Goal: Use online tool/utility: Utilize a website feature to perform a specific function

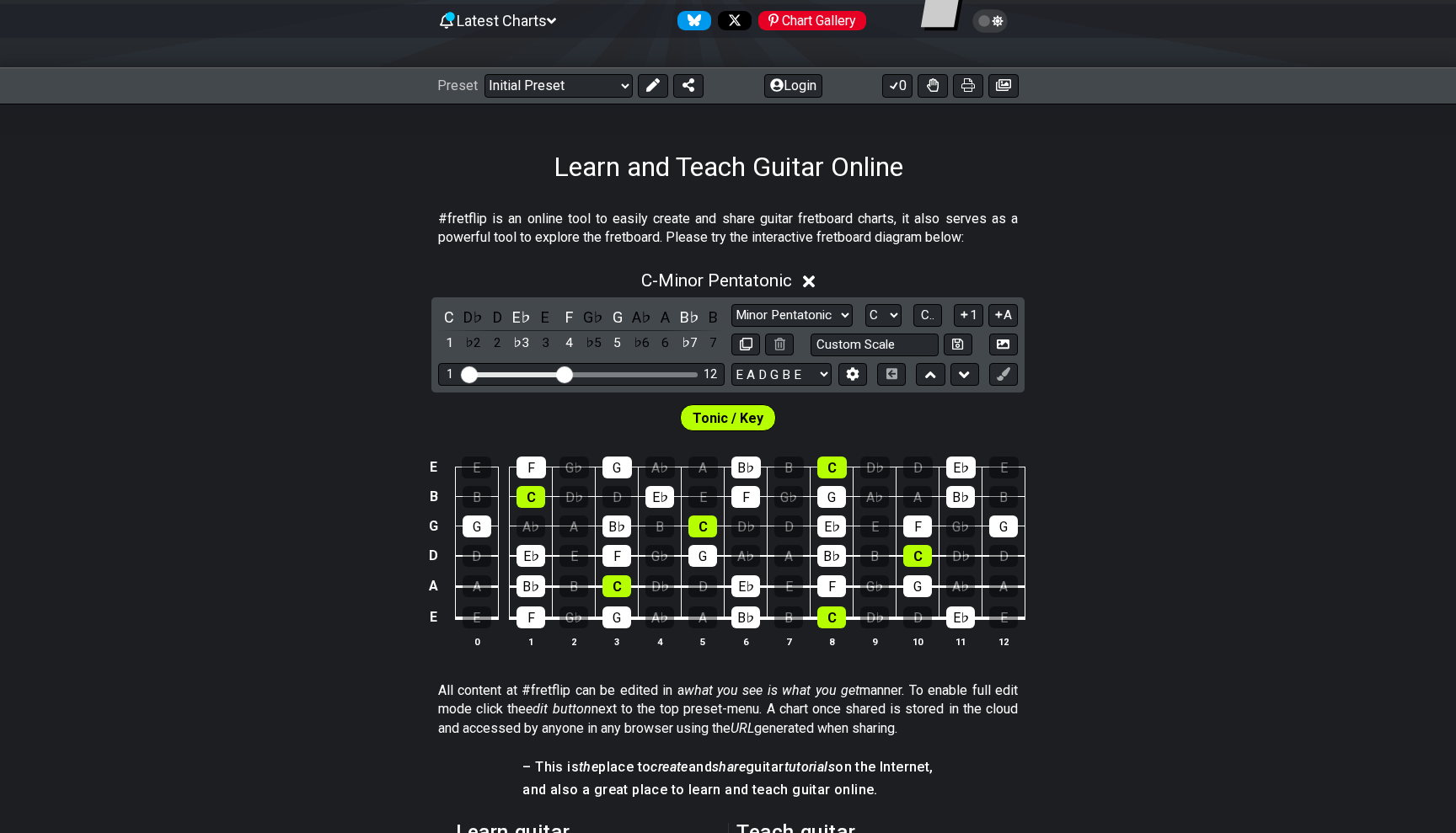
scroll to position [194, 0]
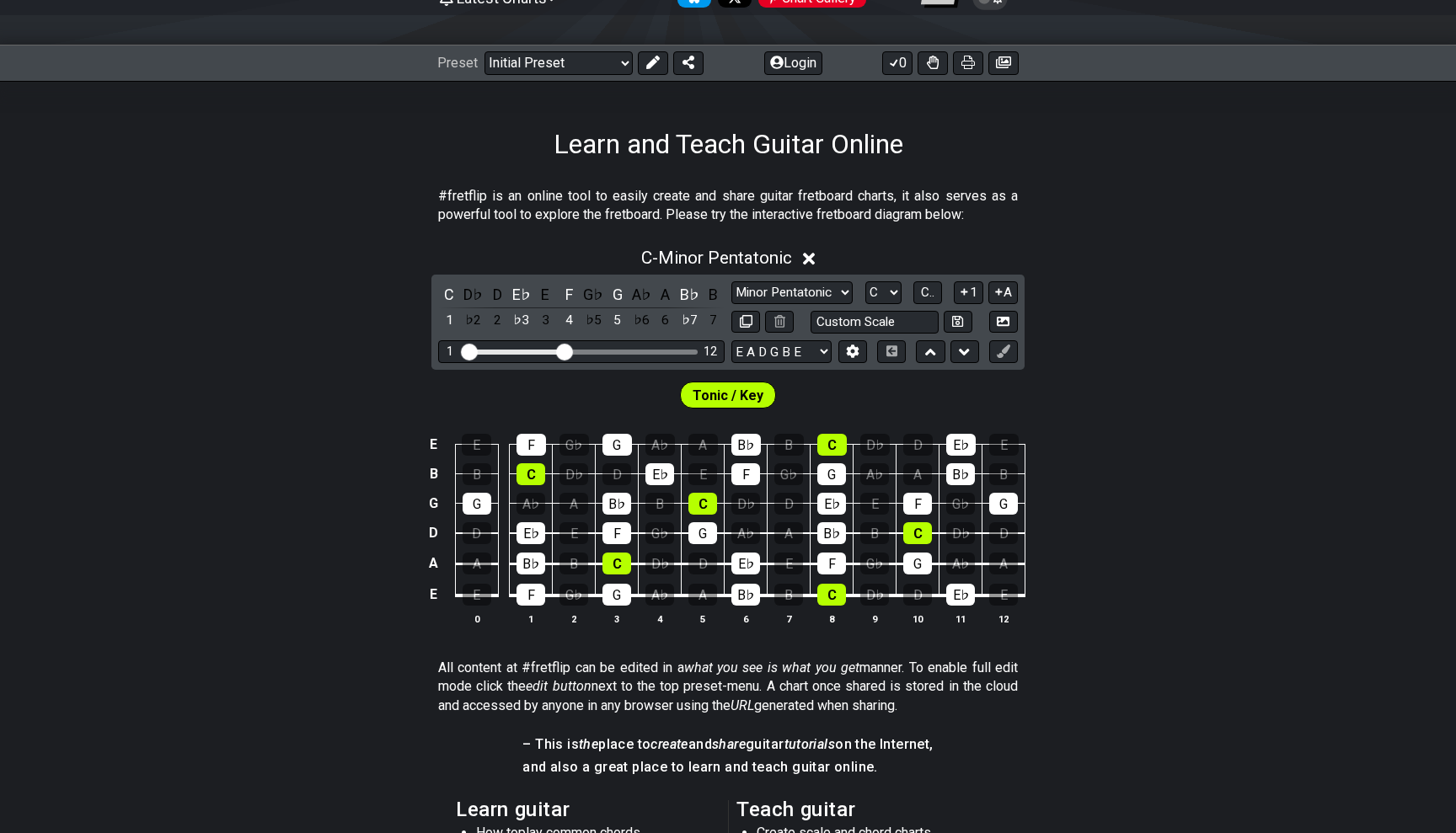
drag, startPoint x: 806, startPoint y: 293, endPoint x: 880, endPoint y: 4, distance: 298.3
click at [1369, 51] on div "Latest Charts Chart Gallery The Internet Guitar fretboard tool - view and edit …" at bounding box center [728, 592] width 1456 height 1572
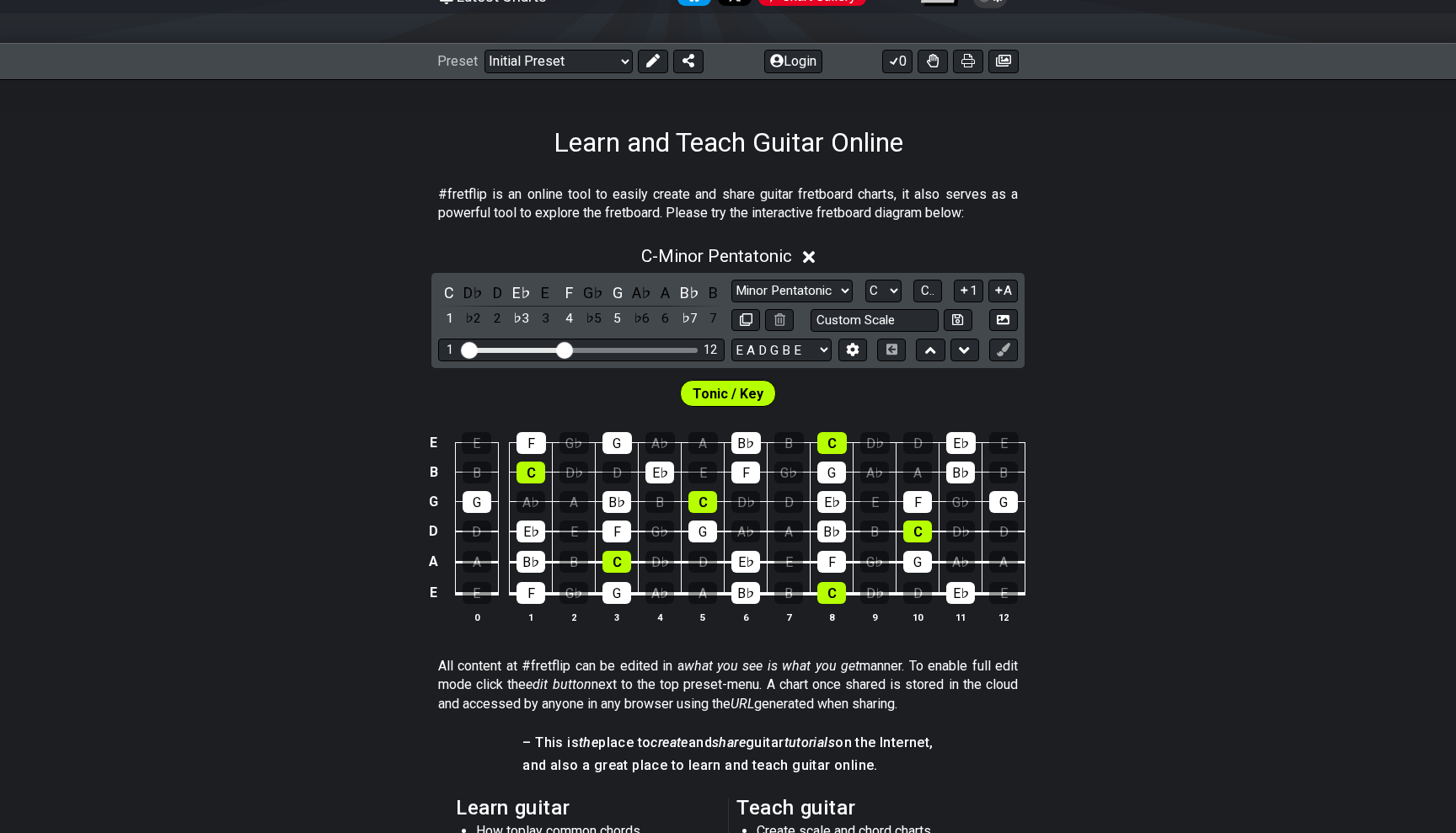
scroll to position [198, 0]
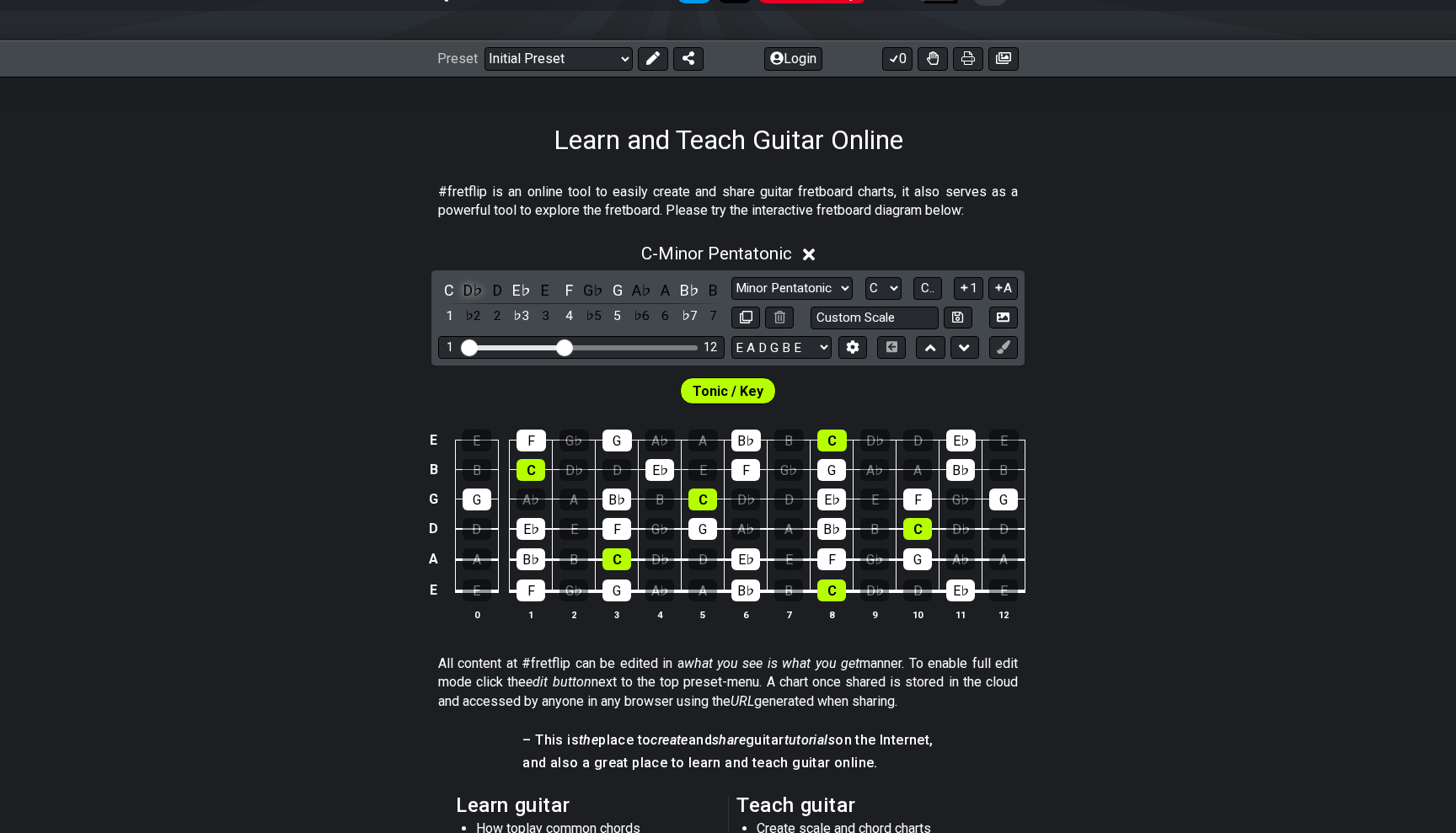
click at [470, 291] on div "D♭" at bounding box center [474, 290] width 22 height 23
click at [469, 289] on div "D♭" at bounding box center [474, 290] width 22 height 23
select select "A"
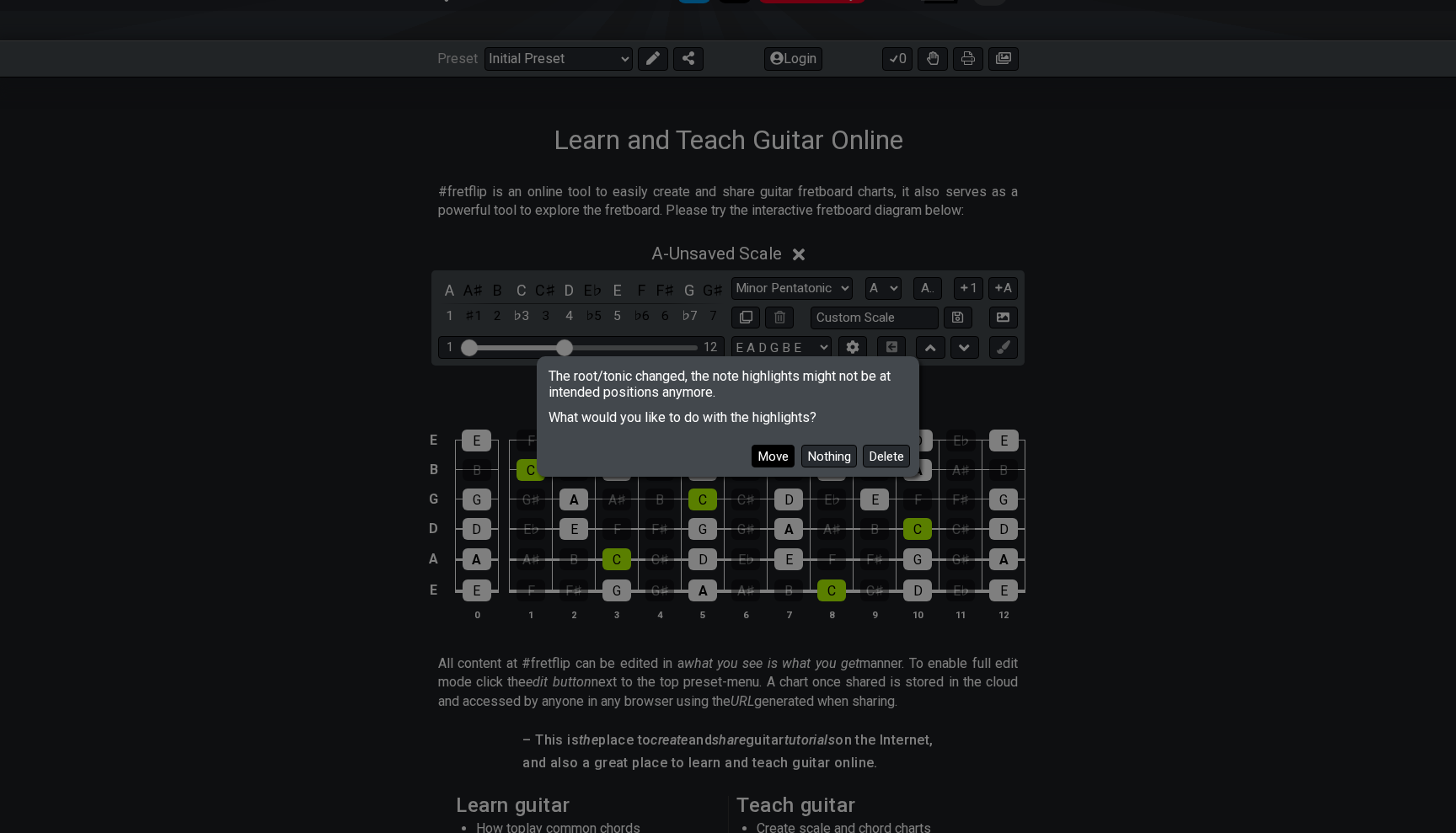
click at [786, 457] on button "Move" at bounding box center [774, 455] width 43 height 23
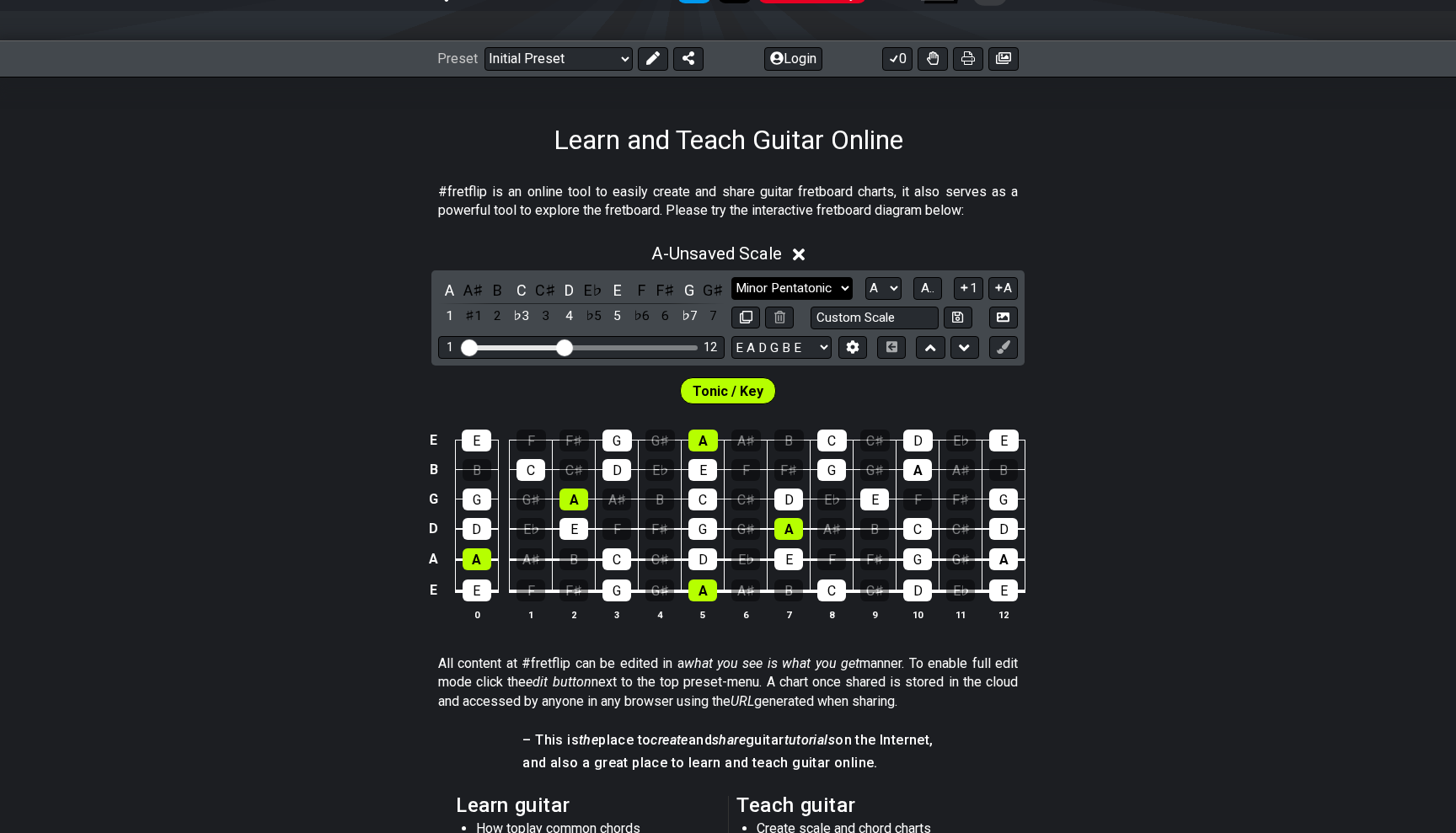
select select "Major"
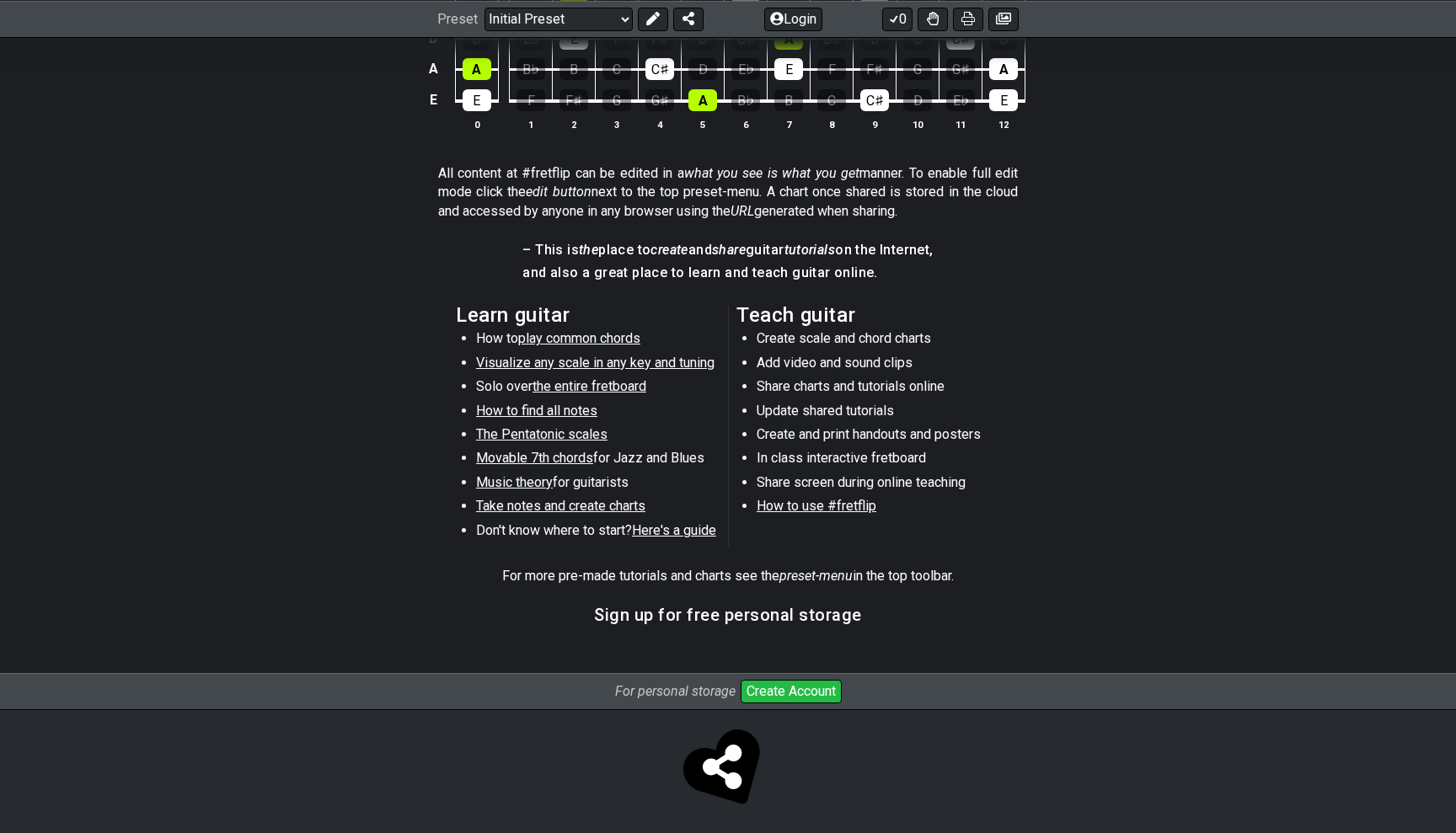
scroll to position [687, 0]
click at [559, 451] on span "Movable 7th chords" at bounding box center [535, 458] width 117 height 16
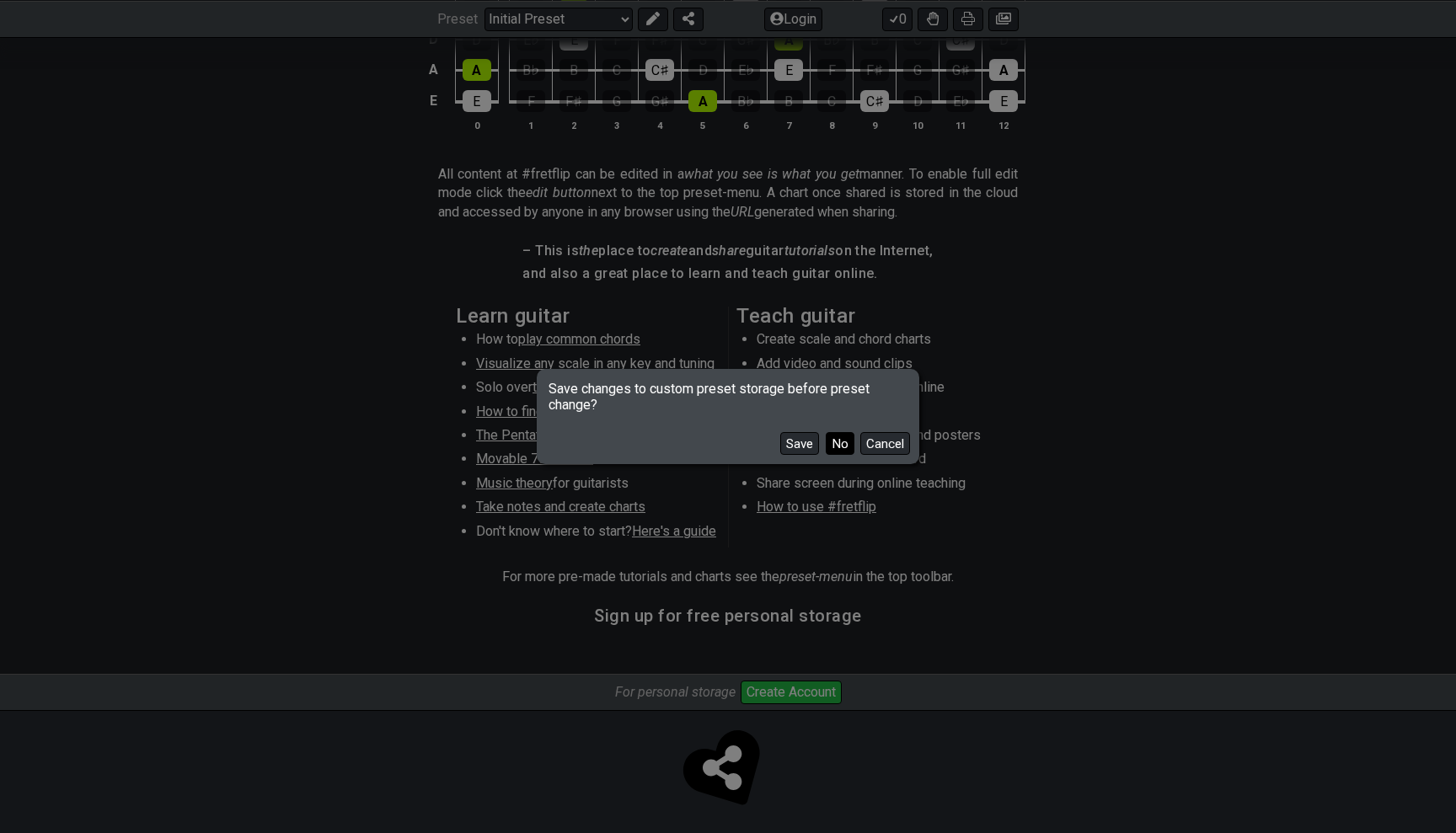
click at [843, 444] on button "No" at bounding box center [840, 443] width 28 height 23
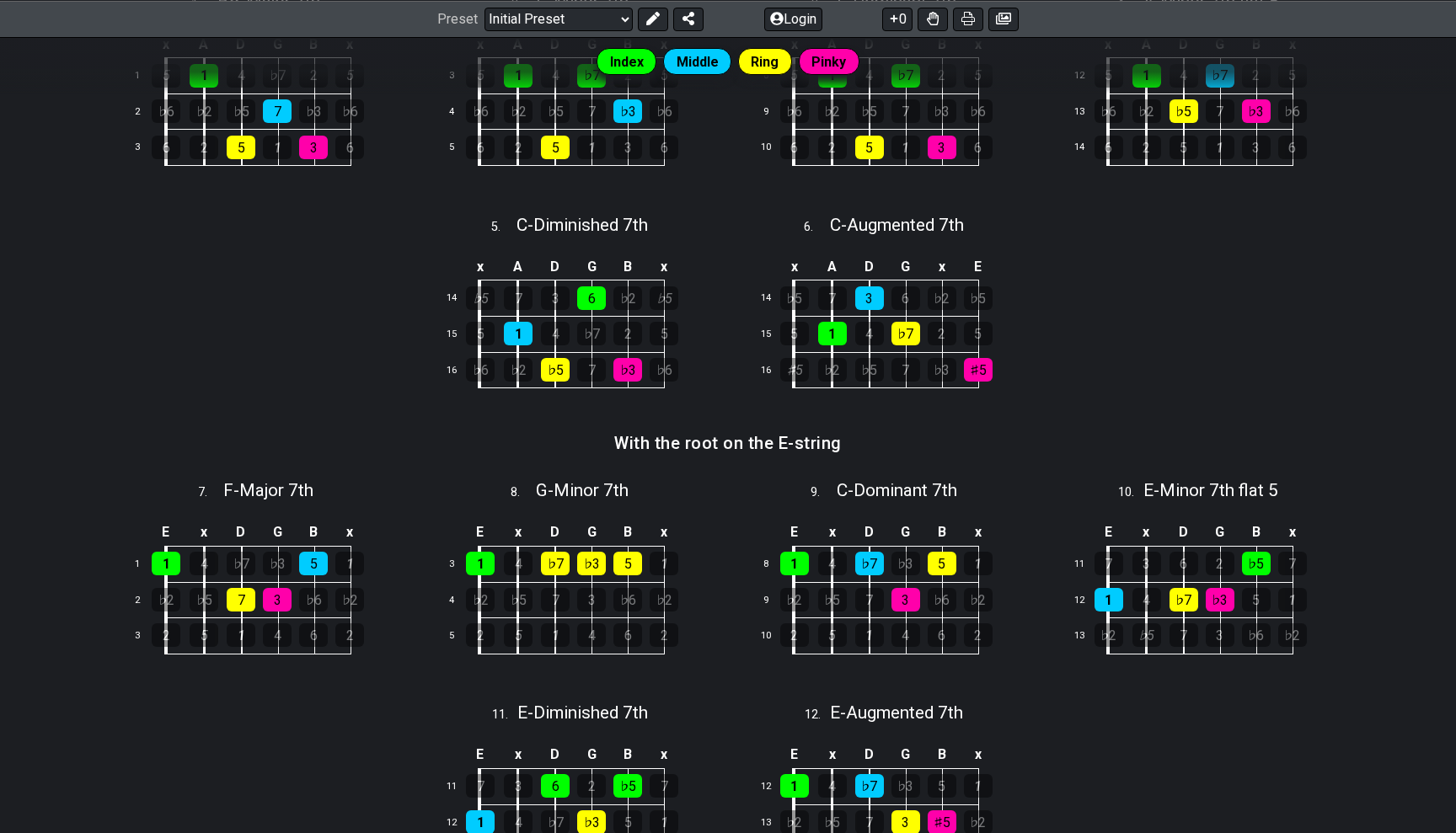
select select "/movable-7th-chords"
